Goal: Learn about a topic

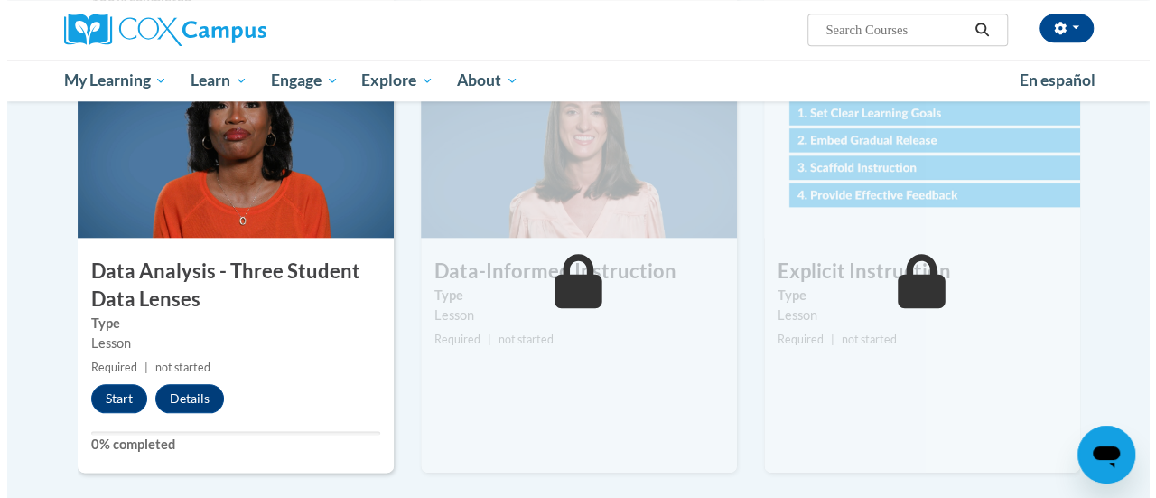
scroll to position [903, 0]
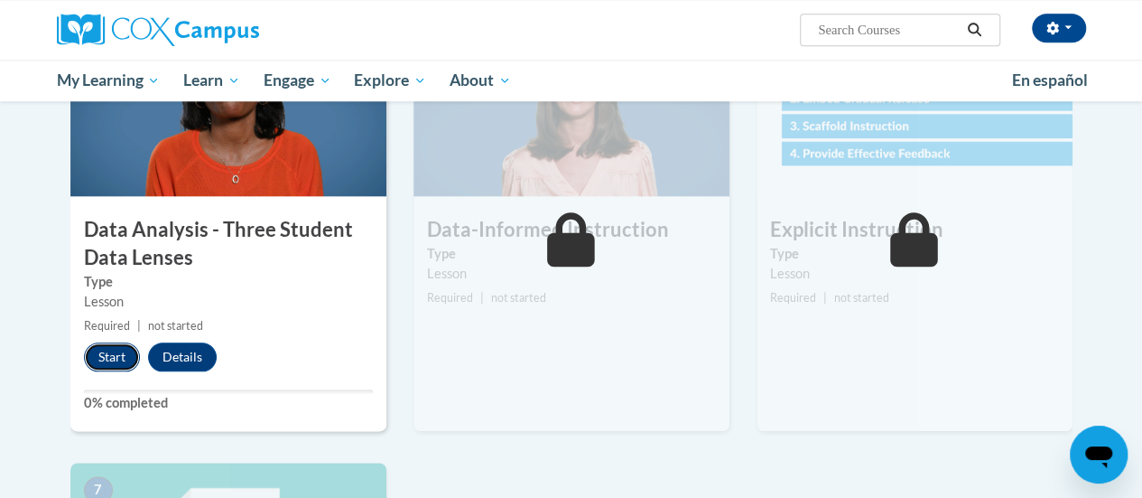
click at [122, 363] on button "Start" at bounding box center [112, 356] width 56 height 29
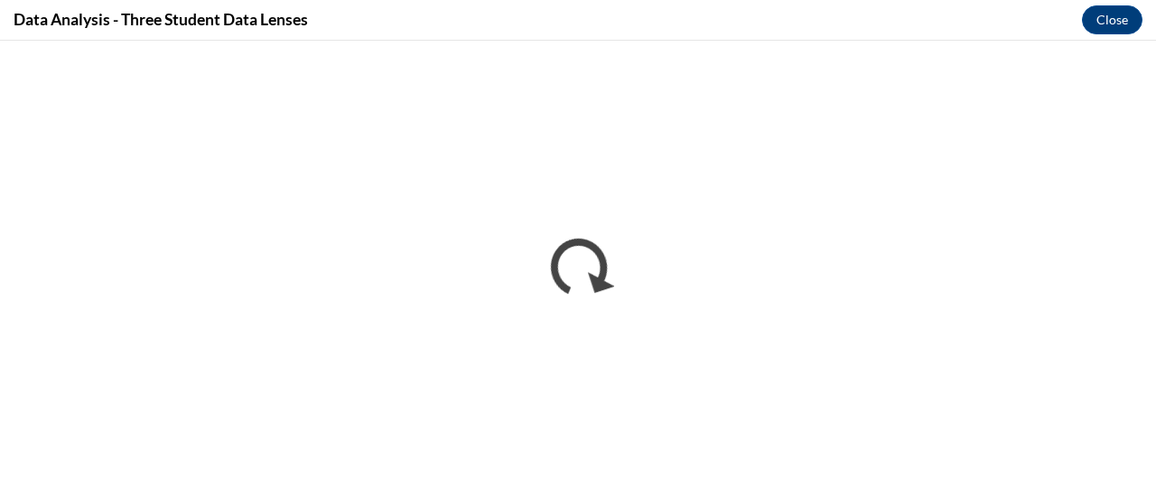
scroll to position [0, 0]
